Goal: Entertainment & Leisure: Consume media (video, audio)

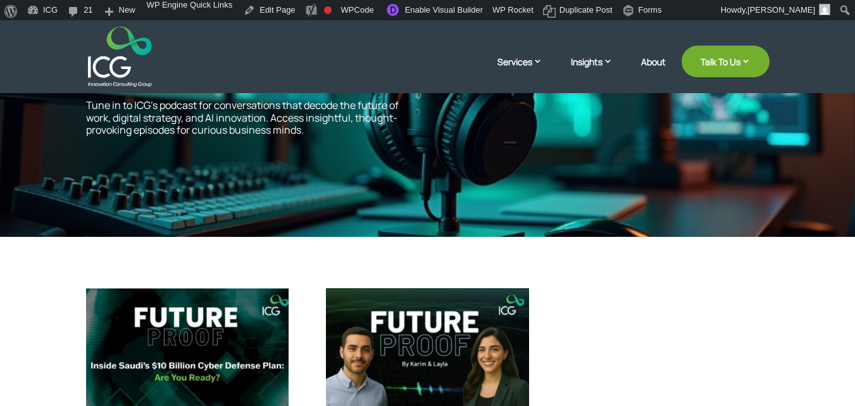
scroll to position [334, 0]
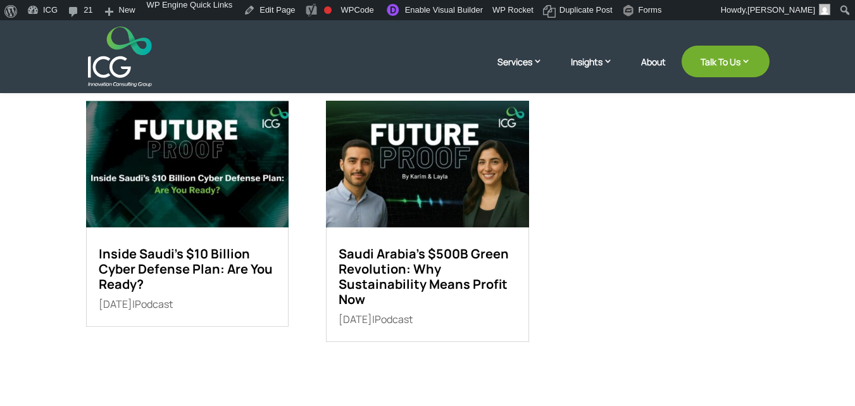
click at [191, 178] on img at bounding box center [187, 164] width 203 height 127
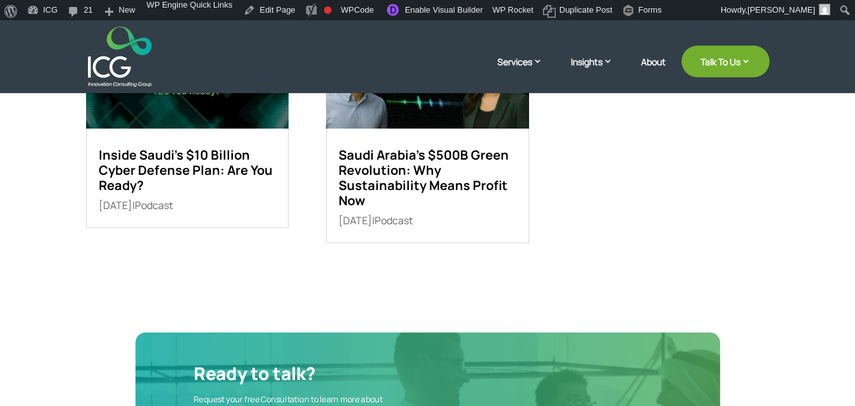
scroll to position [413, 0]
